Goal: Task Accomplishment & Management: Complete application form

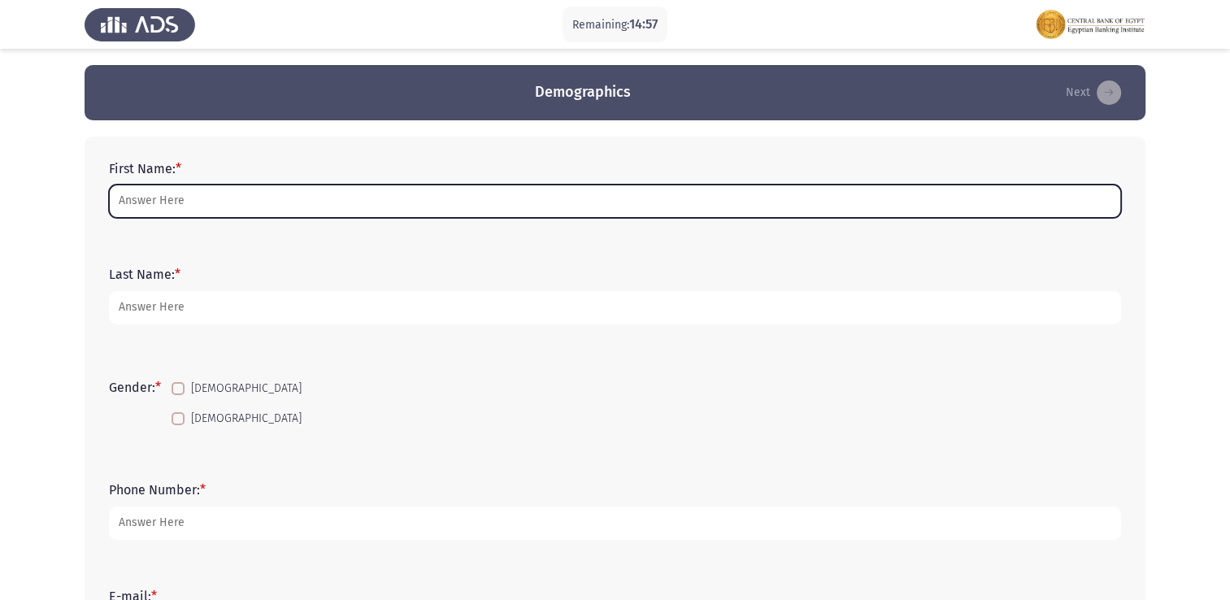
click at [205, 193] on input "First Name: *" at bounding box center [615, 201] width 1012 height 33
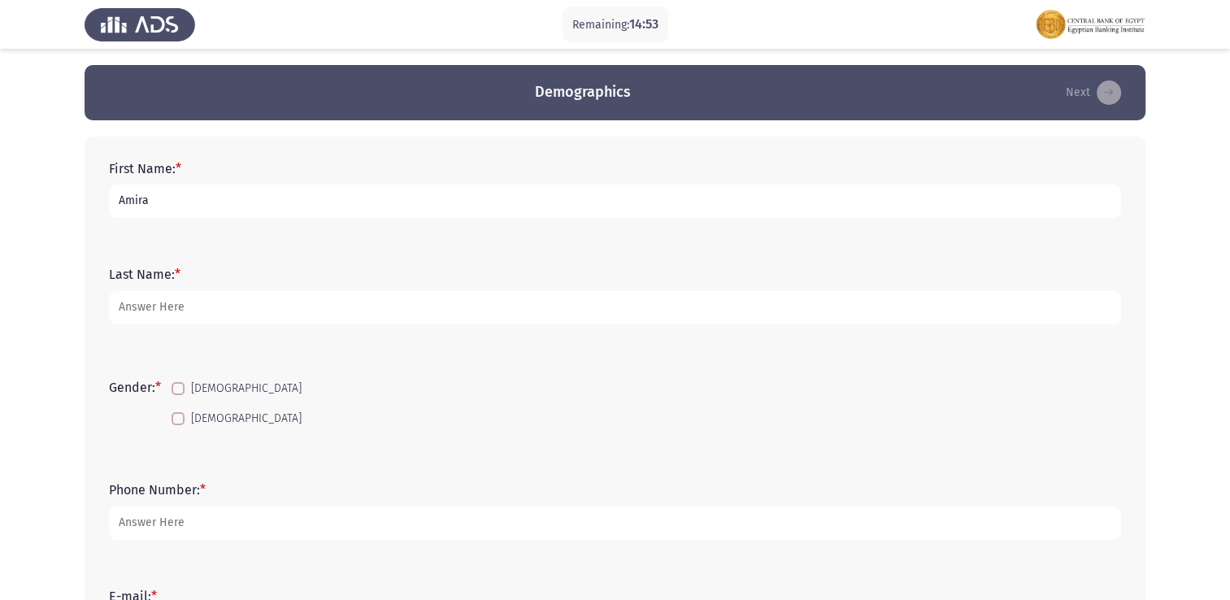
type input "Amira"
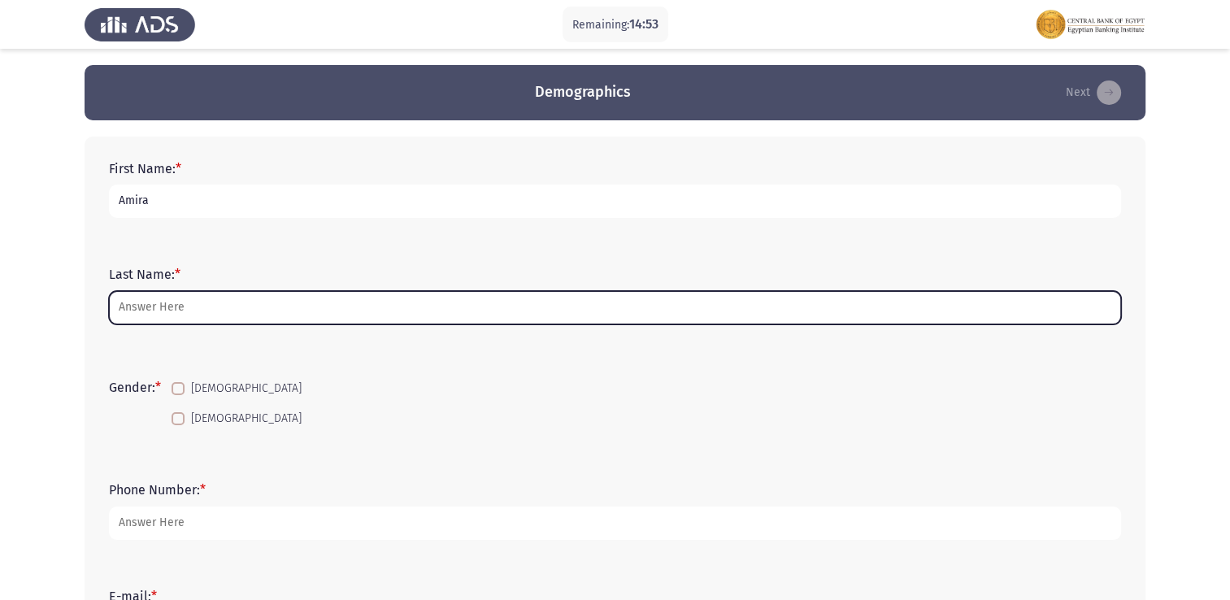
click at [185, 305] on input "Last Name: *" at bounding box center [615, 307] width 1012 height 33
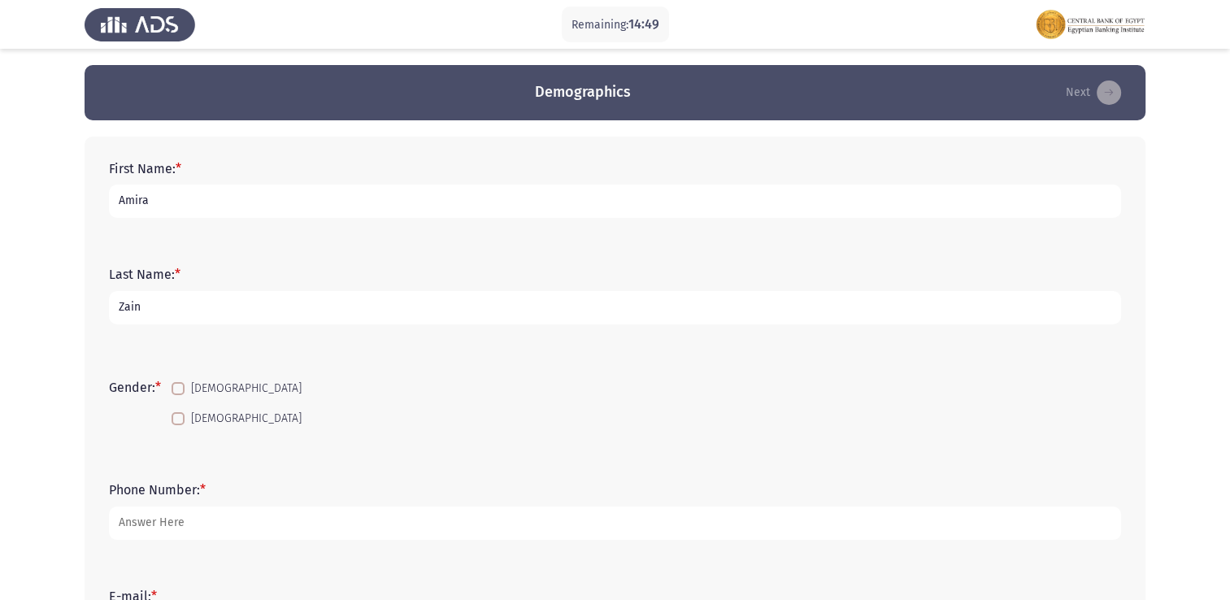
type input "Zain"
click at [185, 419] on span at bounding box center [178, 418] width 13 height 13
click at [178, 425] on input "[DEMOGRAPHIC_DATA]" at bounding box center [177, 425] width 1 height 1
checkbox input "true"
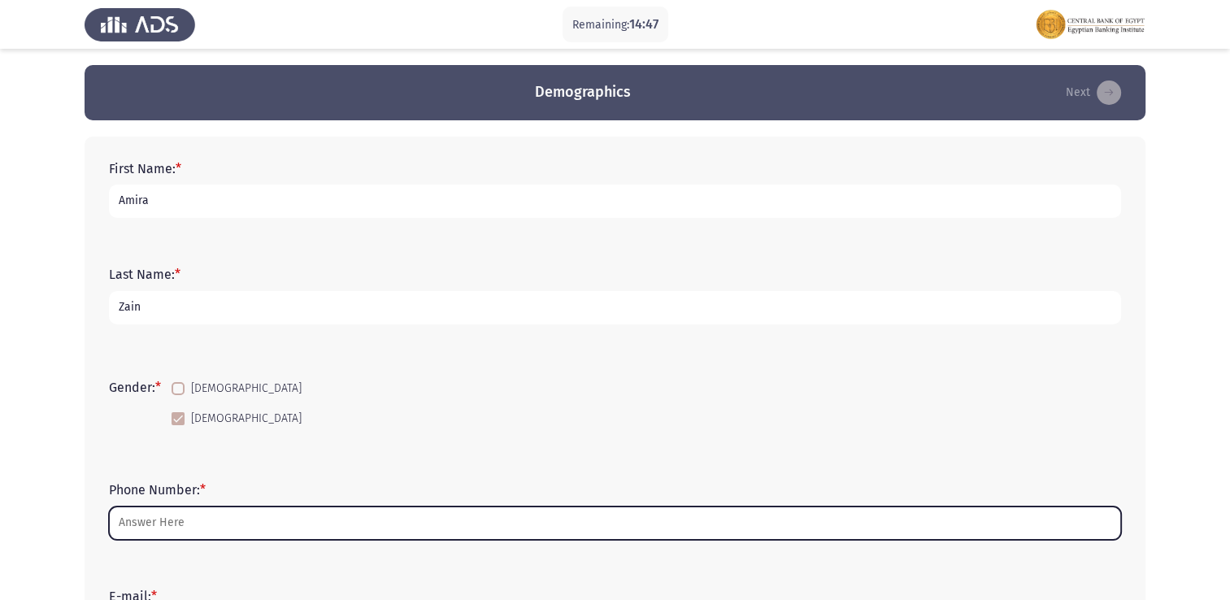
click at [184, 532] on input "Phone Number: *" at bounding box center [615, 523] width 1012 height 33
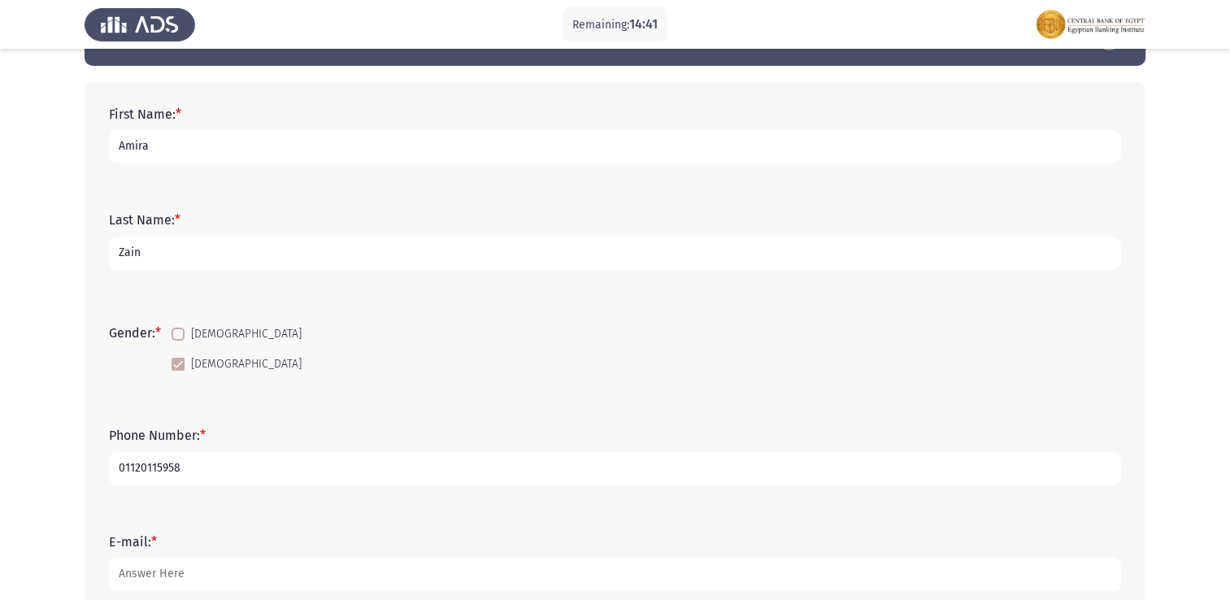
scroll to position [244, 0]
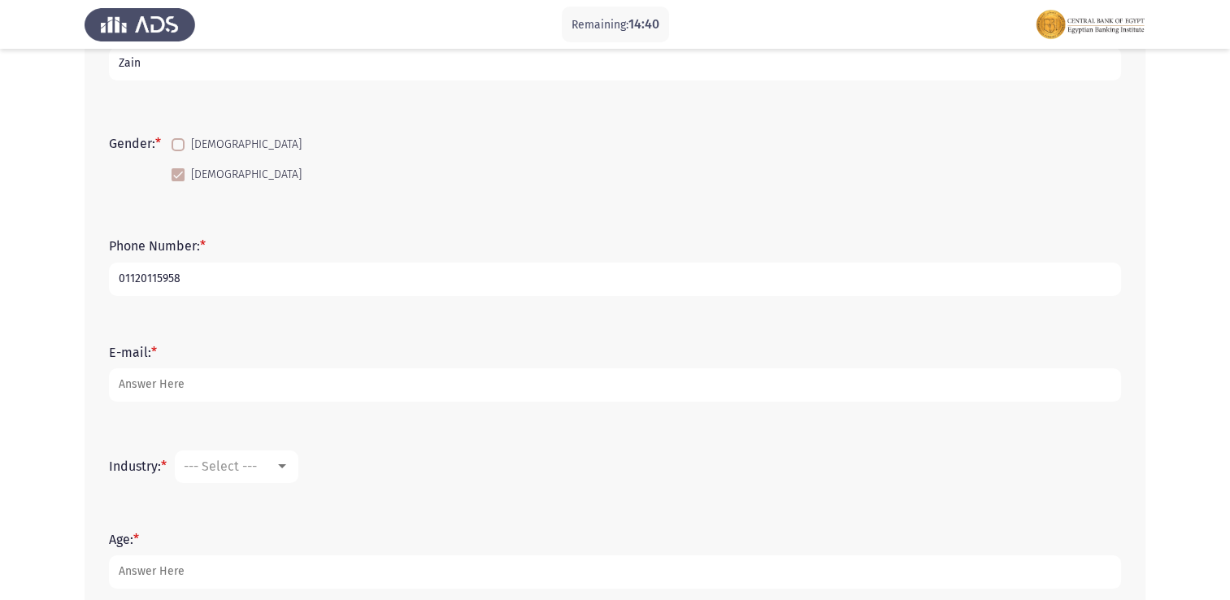
type input "01120115958"
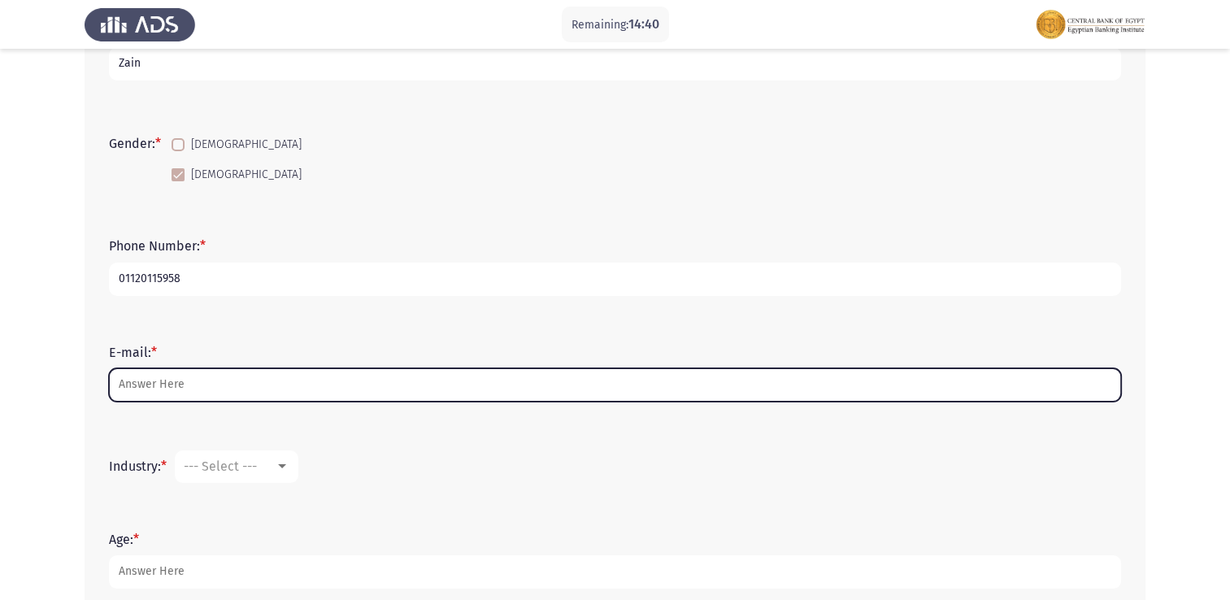
click at [263, 388] on input "E-mail: *" at bounding box center [615, 384] width 1012 height 33
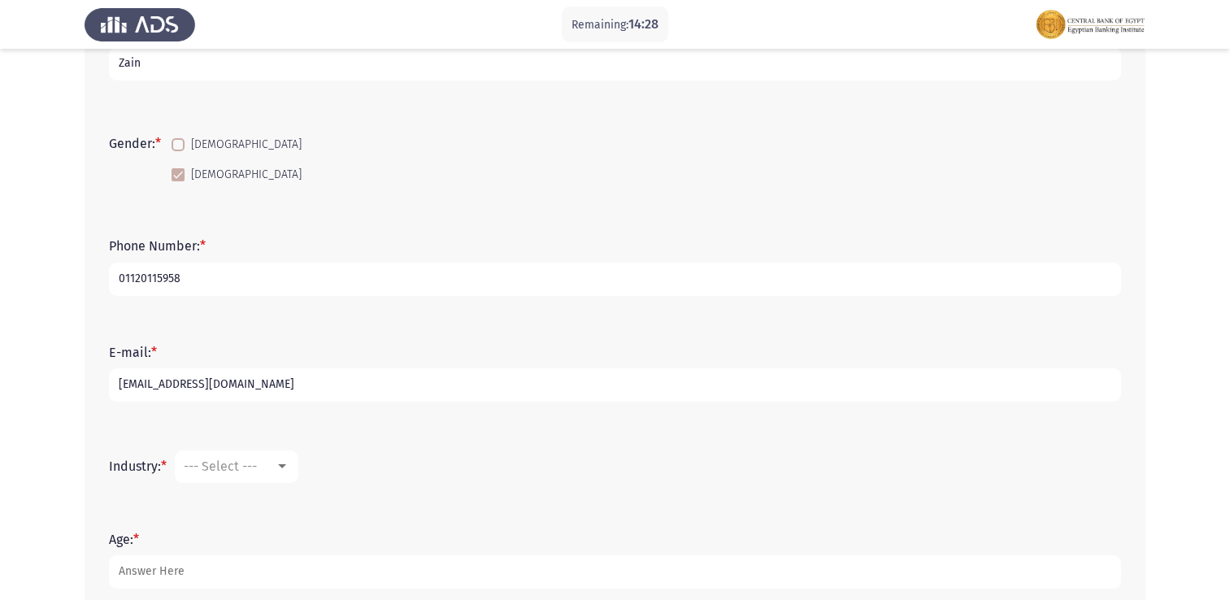
scroll to position [325, 0]
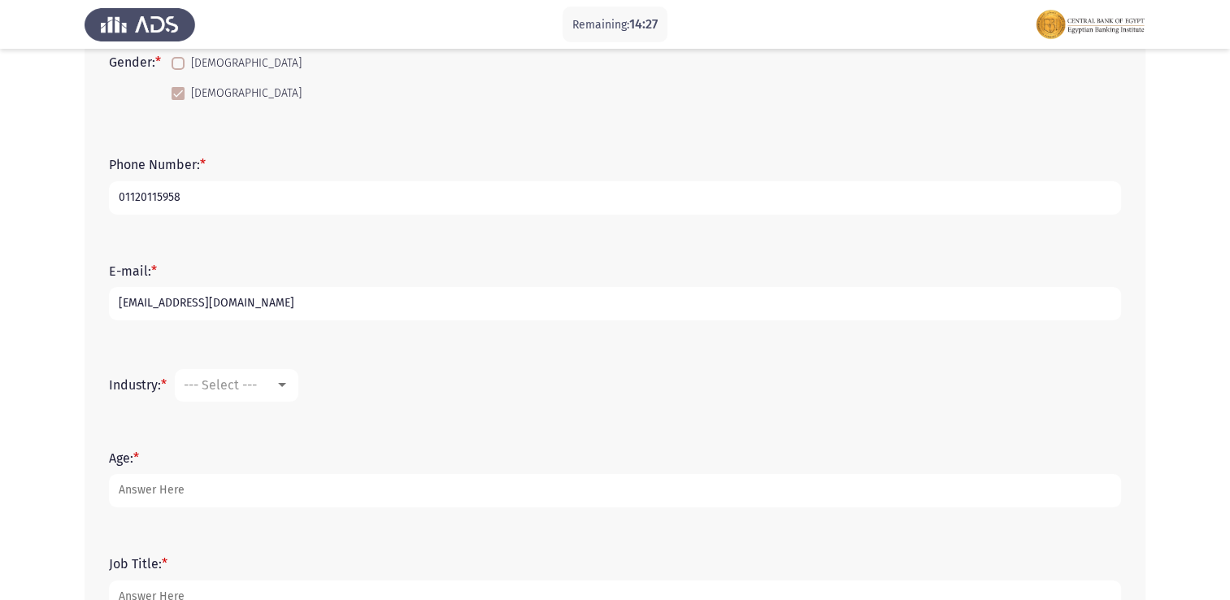
type input "[EMAIL_ADDRESS][DOMAIN_NAME]"
click at [263, 380] on div "--- Select ---" at bounding box center [229, 384] width 91 height 15
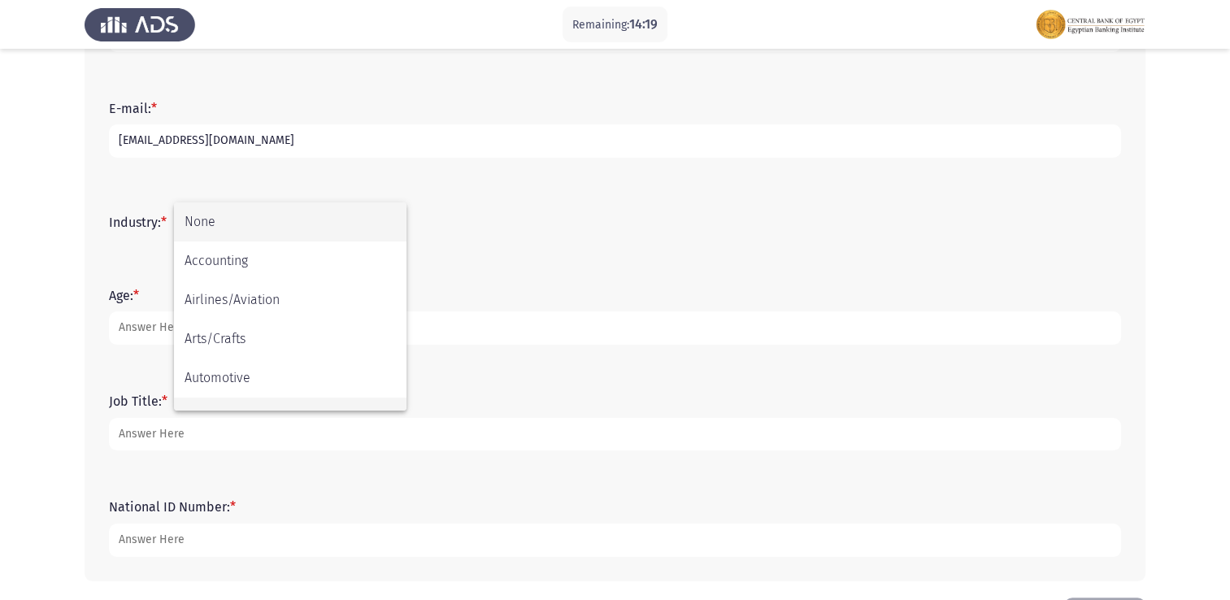
scroll to position [81, 0]
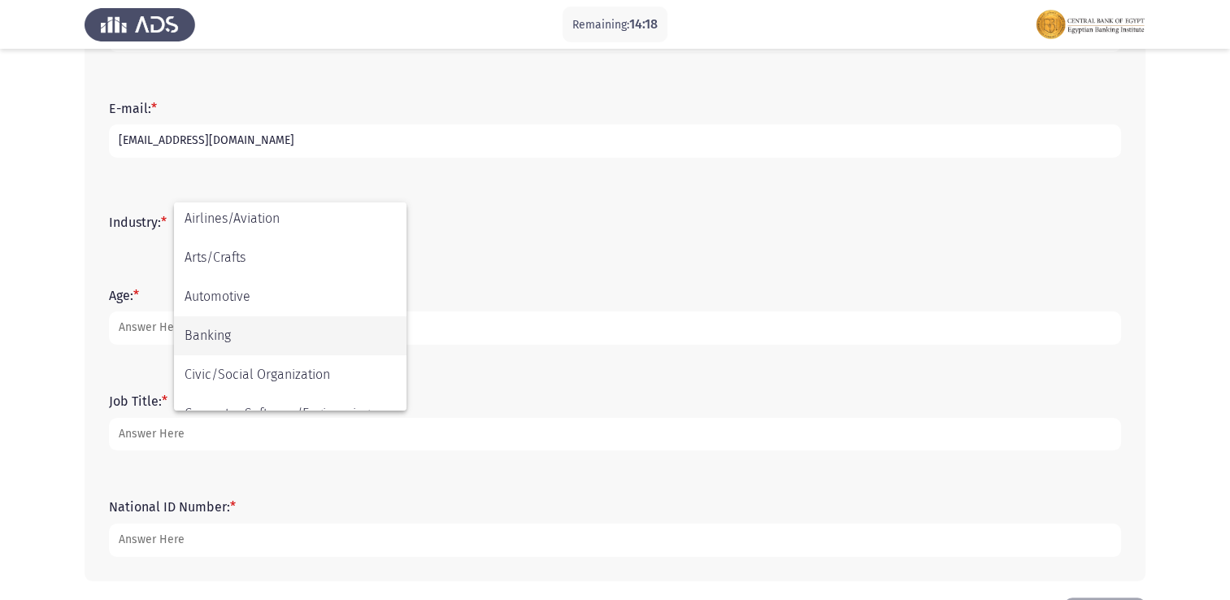
click at [273, 322] on span "Banking" at bounding box center [290, 335] width 211 height 39
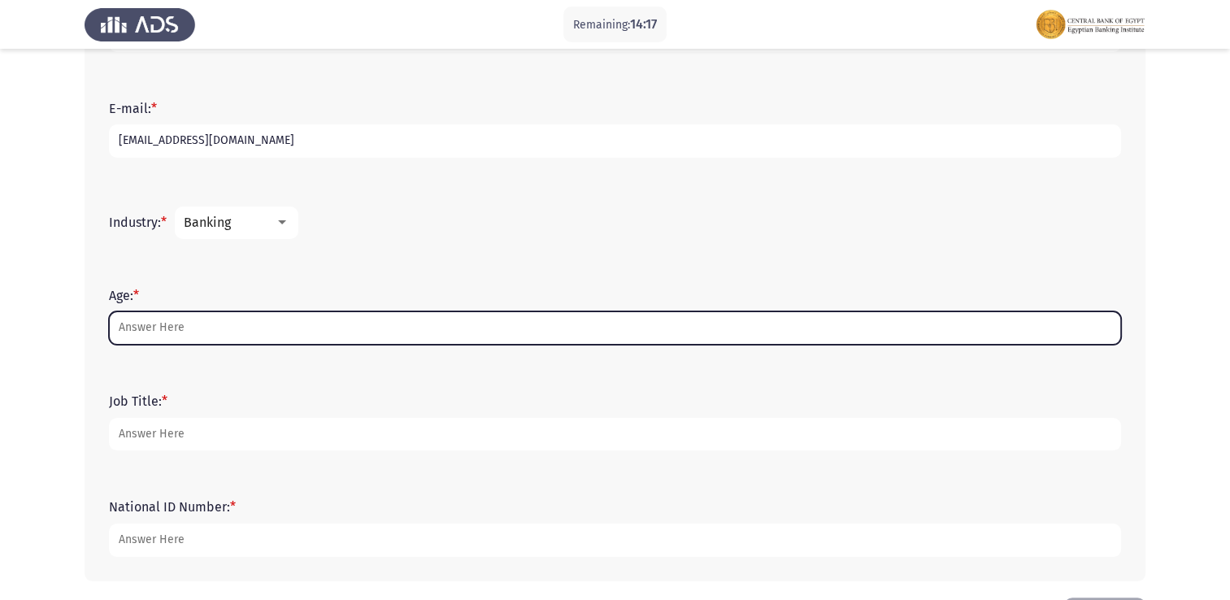
click at [218, 327] on input "Age: *" at bounding box center [615, 327] width 1012 height 33
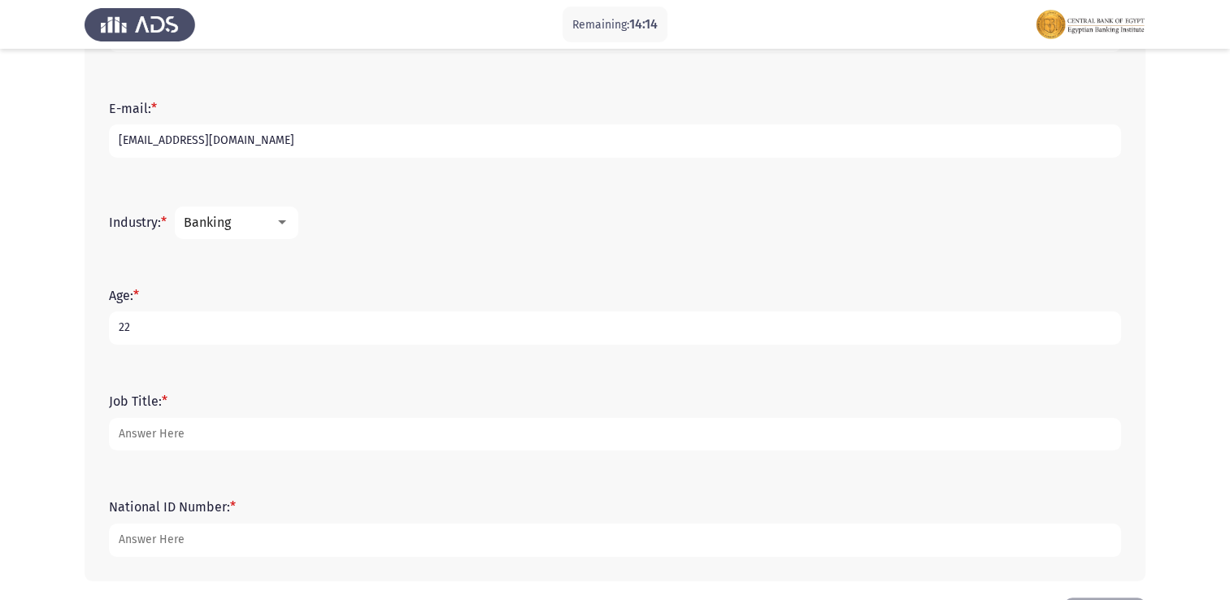
type input "22"
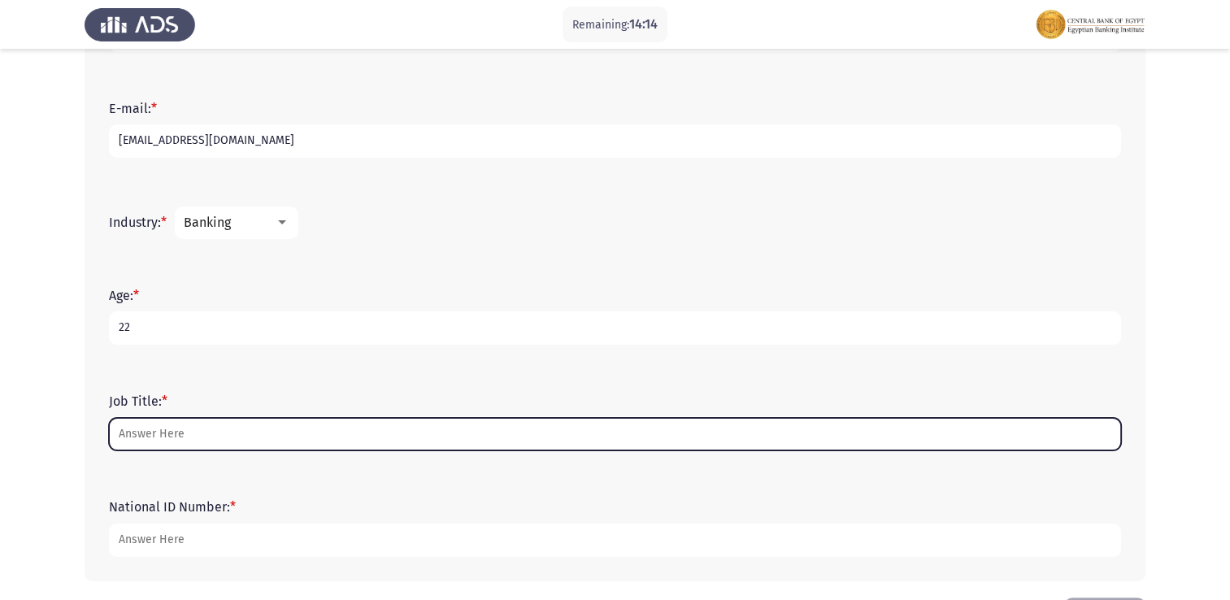
click at [224, 441] on input "Job Title: *" at bounding box center [615, 434] width 1012 height 33
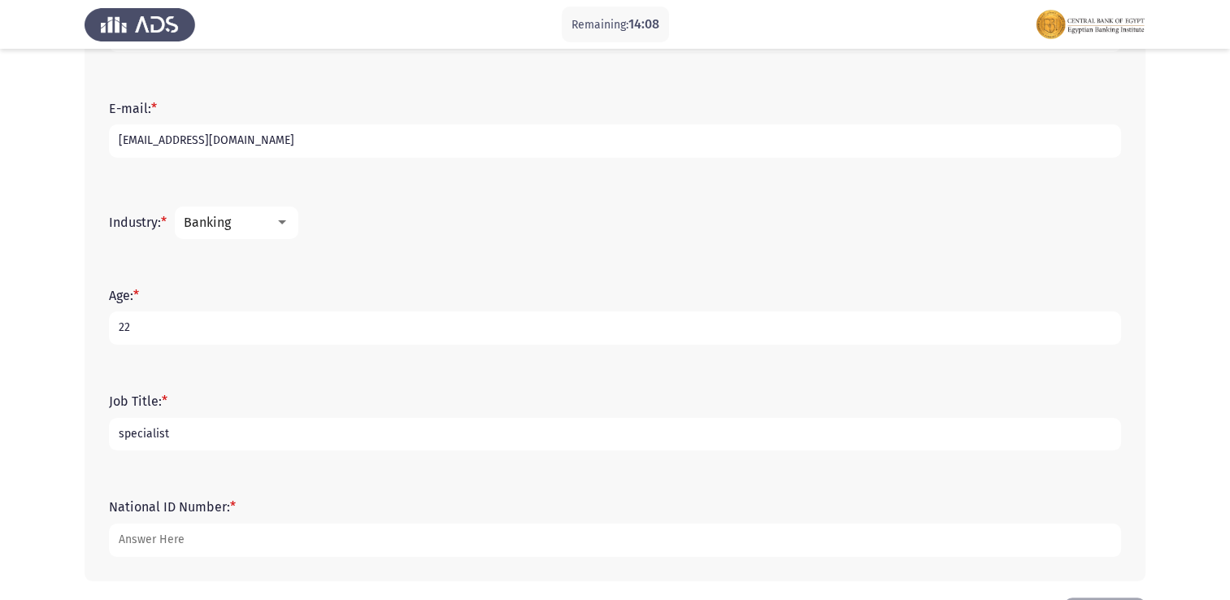
type input "specialist"
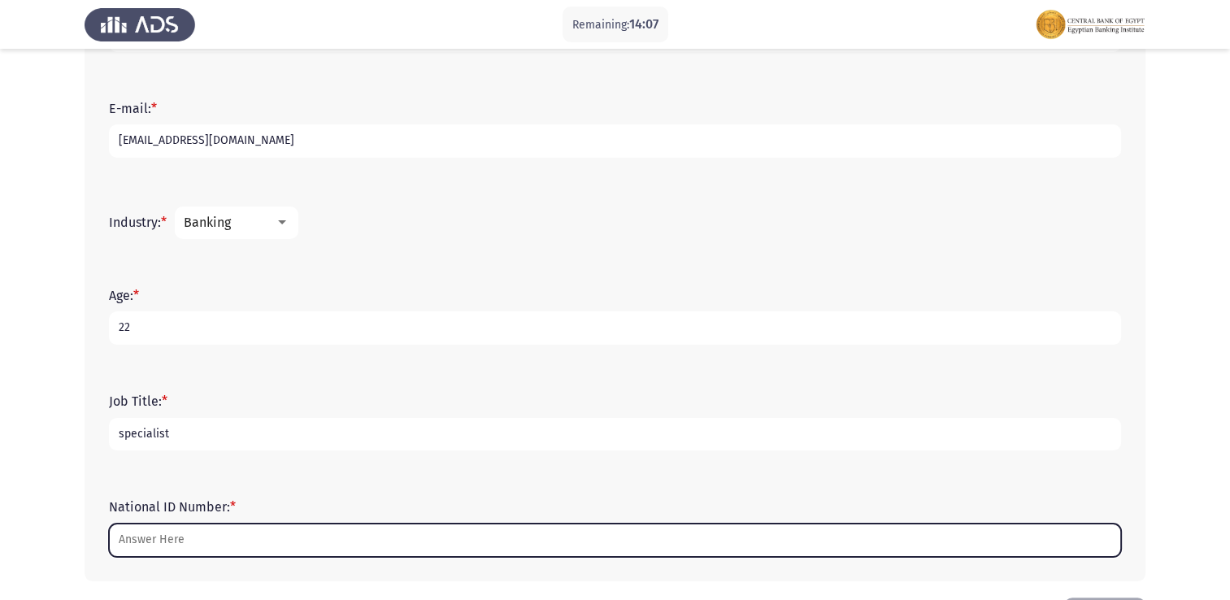
click at [243, 541] on input "National ID Number: *" at bounding box center [615, 540] width 1012 height 33
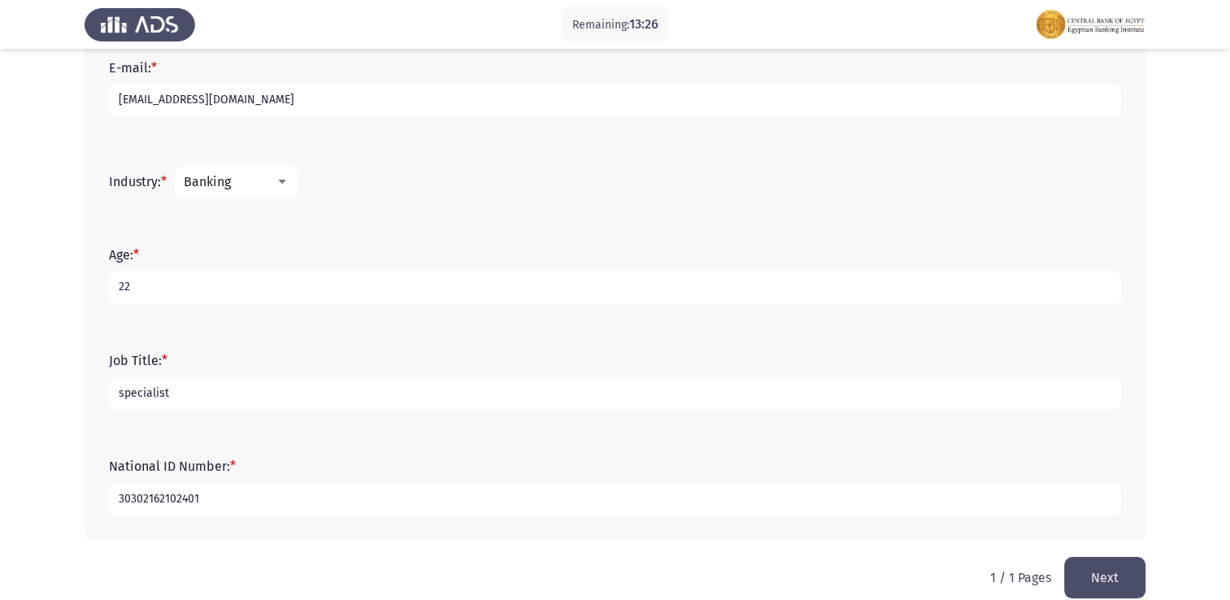
scroll to position [550, 0]
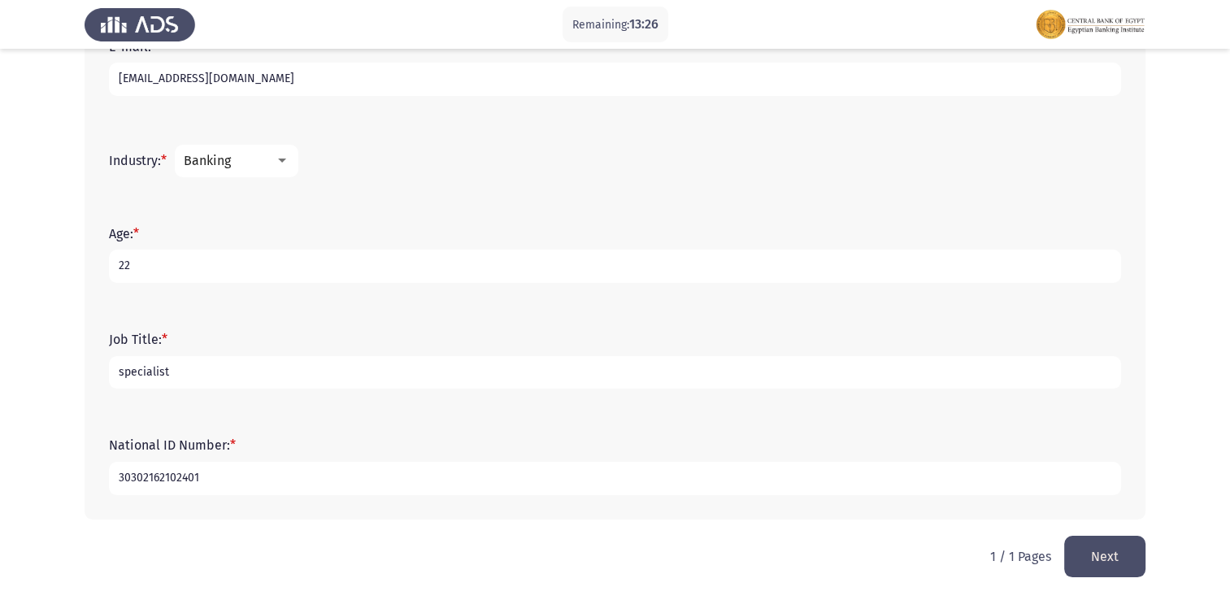
type input "30302162102401"
click at [1108, 553] on button "Next" at bounding box center [1104, 556] width 81 height 41
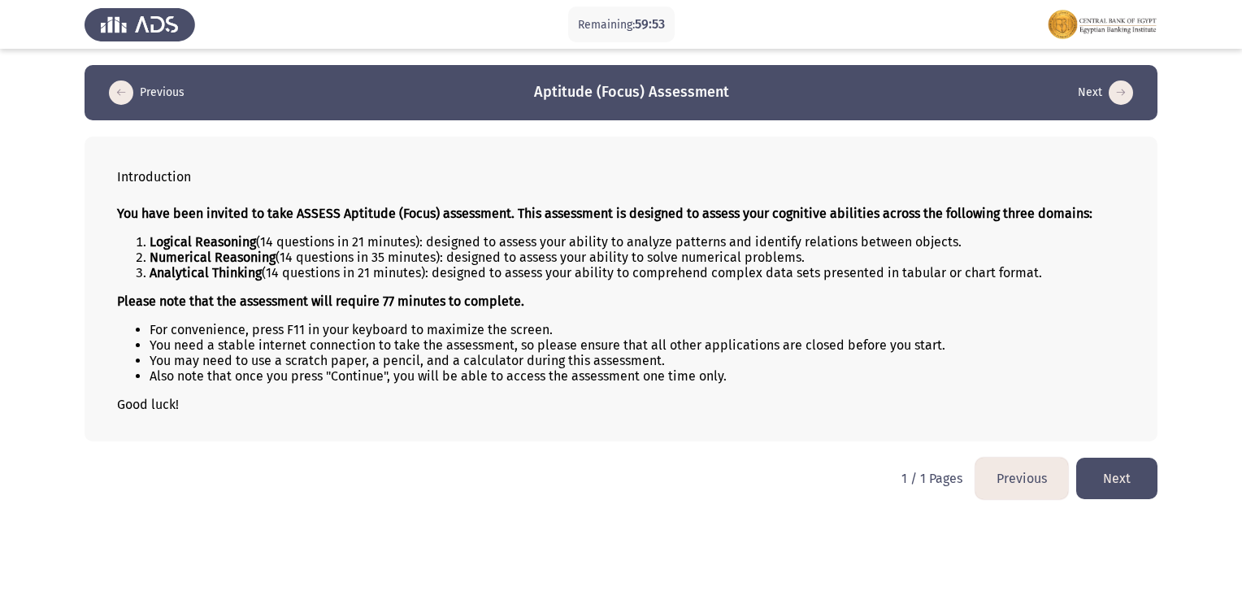
drag, startPoint x: 148, startPoint y: 241, endPoint x: 150, endPoint y: 268, distance: 26.9
click at [150, 268] on ol "Logical Reasoning (14 questions in 21 minutes): designed to assess your ability…" at bounding box center [621, 257] width 1008 height 46
drag, startPoint x: 691, startPoint y: 242, endPoint x: 785, endPoint y: 252, distance: 94.8
click at [778, 252] on ol "Logical Reasoning (14 questions in 21 minutes): designed to assess your ability…" at bounding box center [621, 257] width 1008 height 46
drag, startPoint x: 785, startPoint y: 252, endPoint x: 804, endPoint y: 248, distance: 19.1
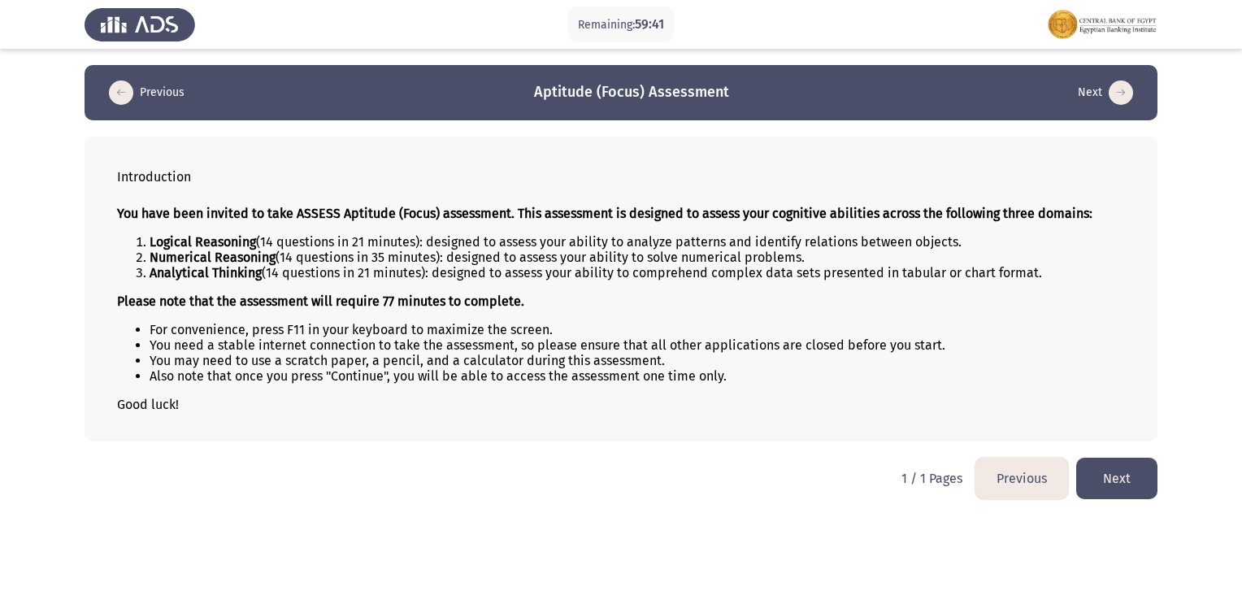
click at [786, 252] on li "Numerical Reasoning (14 questions in 35 minutes): designed to assess your abili…" at bounding box center [638, 257] width 976 height 15
drag, startPoint x: 1068, startPoint y: 281, endPoint x: 181, endPoint y: 259, distance: 887.4
click at [189, 248] on ol "Logical Reasoning (14 questions in 21 minutes): designed to assess your ability…" at bounding box center [621, 257] width 1008 height 46
click at [135, 304] on strong "Please note that the assessment will require 77 minutes to complete." at bounding box center [320, 301] width 407 height 15
drag, startPoint x: 135, startPoint y: 304, endPoint x: 171, endPoint y: 304, distance: 35.8
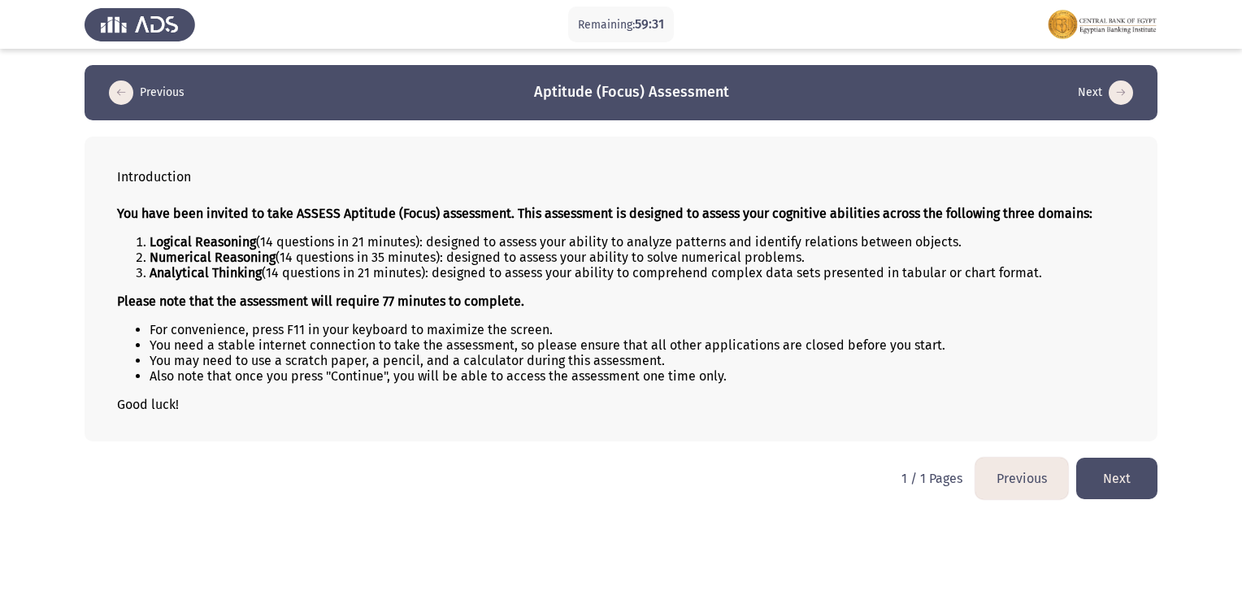
click at [139, 304] on strong "Please note that the assessment will require 77 minutes to complete." at bounding box center [320, 301] width 407 height 15
drag, startPoint x: 171, startPoint y: 304, endPoint x: 191, endPoint y: 304, distance: 20.3
click at [191, 304] on strong "Please note that the assessment will require 77 minutes to complete." at bounding box center [320, 301] width 407 height 15
drag, startPoint x: 1119, startPoint y: 473, endPoint x: 1098, endPoint y: 460, distance: 24.8
click at [1118, 473] on button "Next" at bounding box center [1117, 478] width 81 height 41
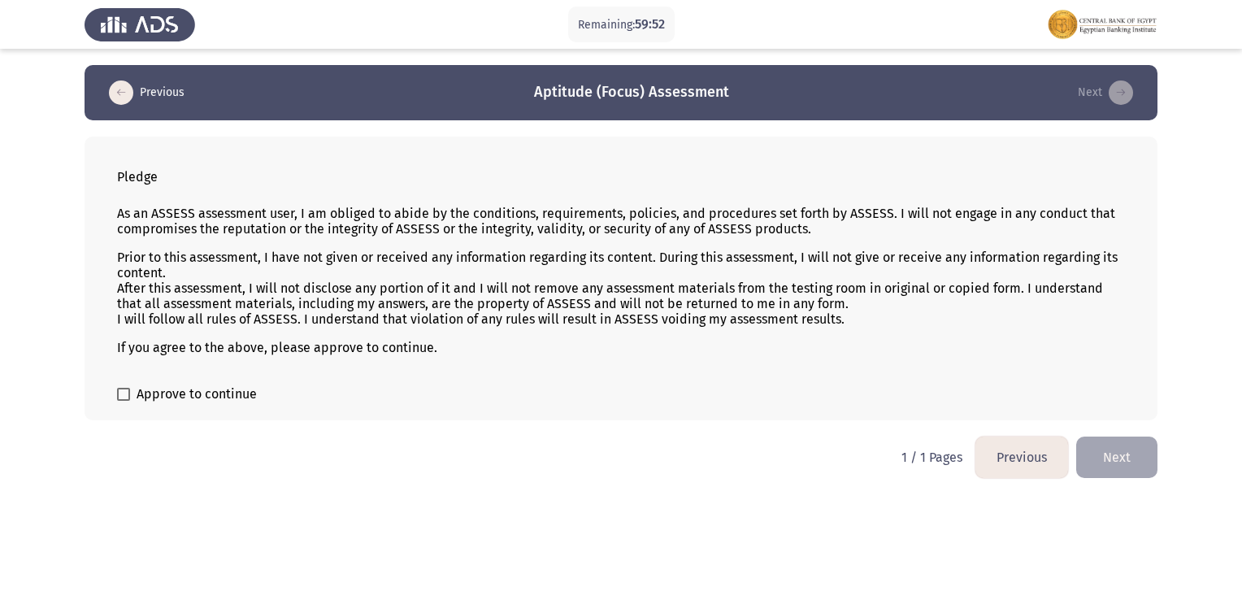
click at [225, 398] on span "Approve to continue" at bounding box center [197, 395] width 120 height 20
click at [124, 401] on input "Approve to continue" at bounding box center [123, 401] width 1 height 1
click at [225, 398] on span "Approve to continue" at bounding box center [197, 395] width 120 height 20
click at [124, 401] on input "Approve to continue" at bounding box center [123, 401] width 1 height 1
click at [134, 397] on label "Approve to continue" at bounding box center [187, 395] width 140 height 20
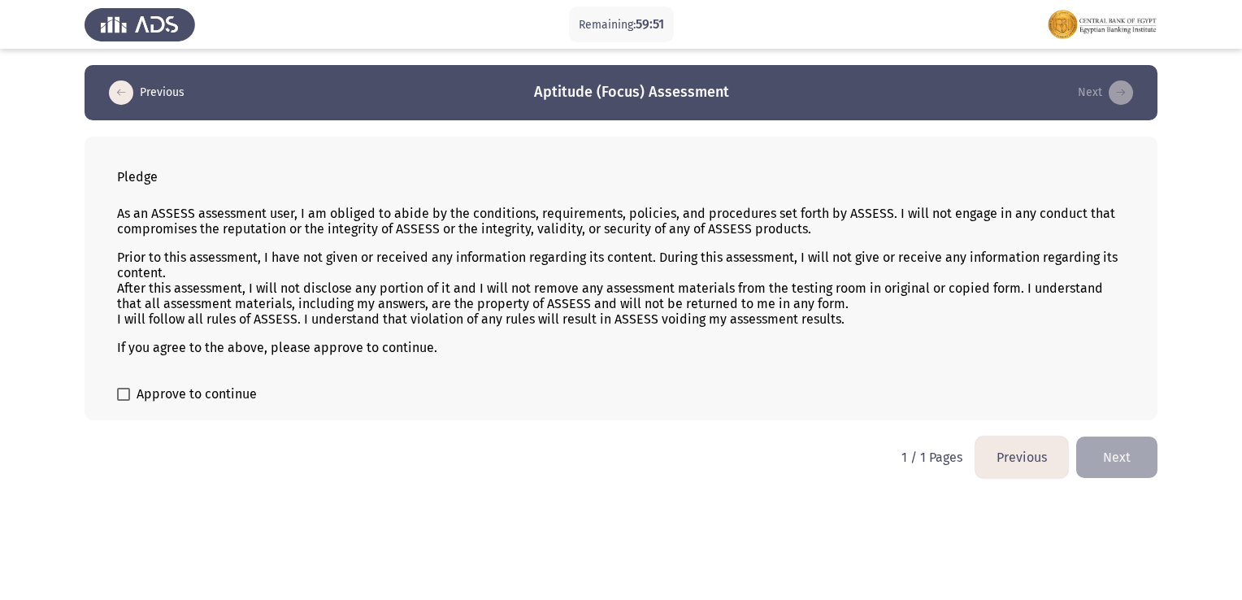
click at [124, 401] on input "Approve to continue" at bounding box center [123, 401] width 1 height 1
checkbox input "true"
click at [1090, 450] on button "Next" at bounding box center [1117, 457] width 81 height 41
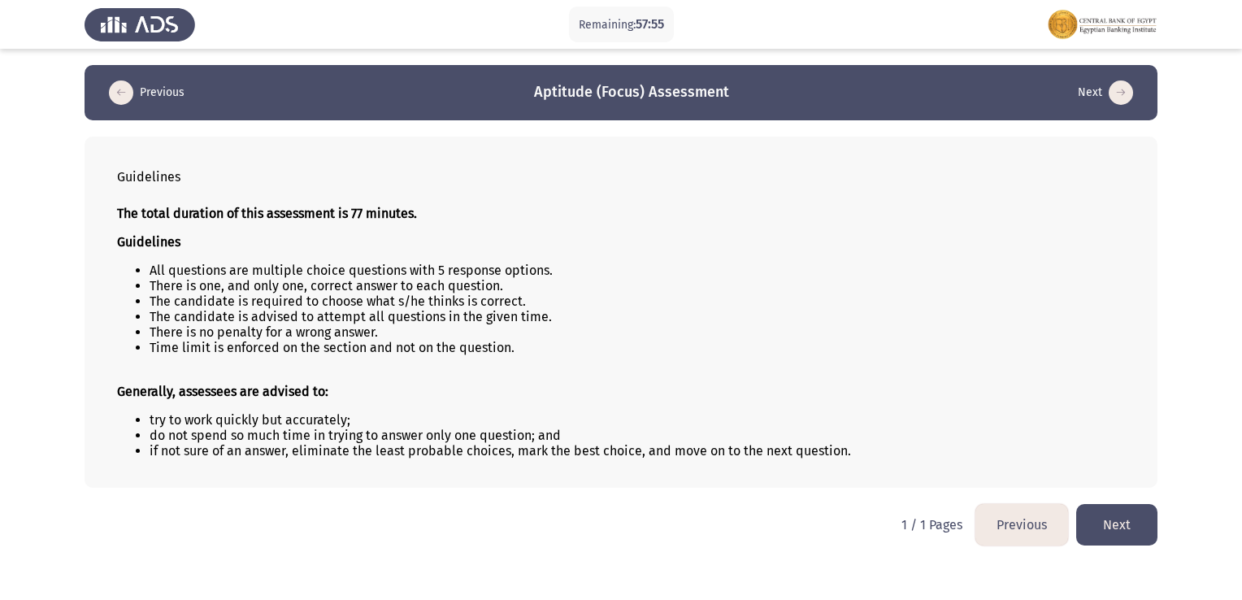
click at [1122, 518] on button "Next" at bounding box center [1117, 524] width 81 height 41
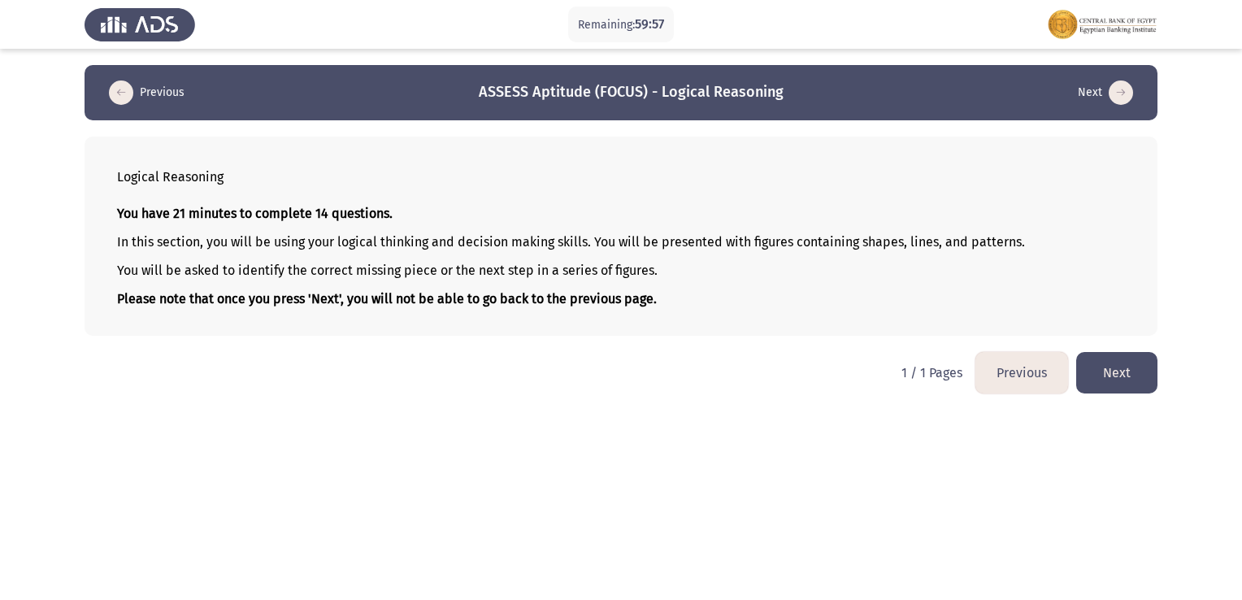
drag, startPoint x: 140, startPoint y: 176, endPoint x: 231, endPoint y: 175, distance: 91.1
click at [231, 175] on div "Logical Reasoning" at bounding box center [621, 176] width 1008 height 15
drag, startPoint x: 752, startPoint y: 99, endPoint x: 653, endPoint y: 102, distance: 99.2
click at [653, 102] on app-previous-next-buttons "Previous ASSESS Aptitude (FOCUS) - Logical Reasoning Next" at bounding box center [621, 93] width 1034 height 26
click at [1134, 369] on button "Next" at bounding box center [1117, 372] width 81 height 41
